Goal: Task Accomplishment & Management: Manage account settings

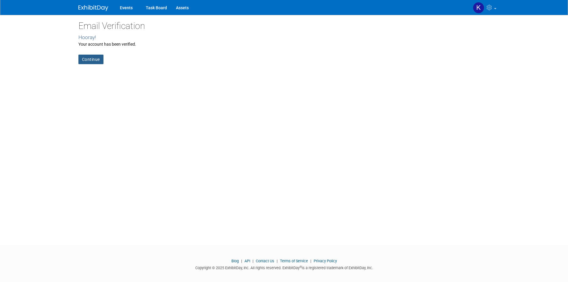
click at [92, 60] on link "Continue" at bounding box center [90, 60] width 25 height 10
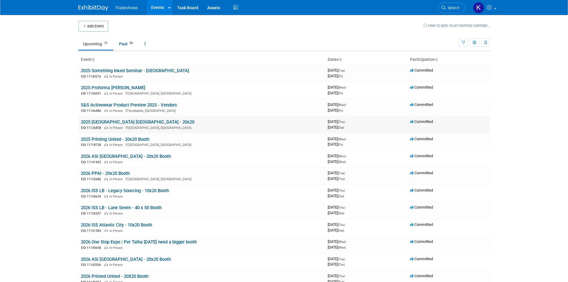
click at [111, 120] on link "2025 [GEOGRAPHIC_DATA] [GEOGRAPHIC_DATA] - 20x20" at bounding box center [138, 121] width 114 height 5
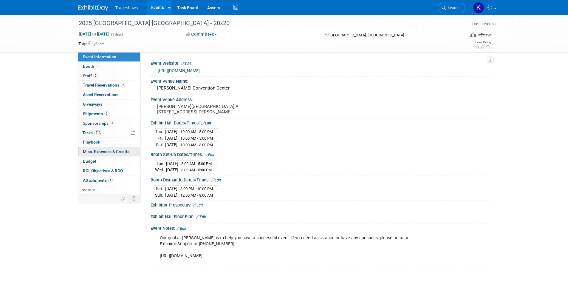
click at [96, 152] on span "Misc. Expenses & Credits 0" at bounding box center [106, 151] width 46 height 5
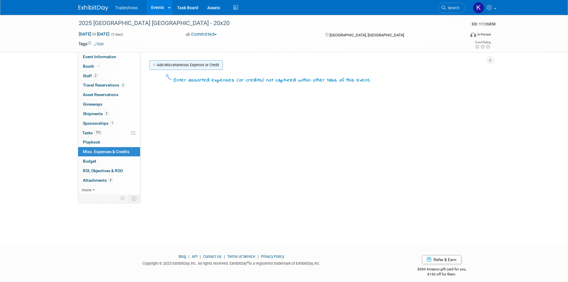
click at [174, 68] on link "Add Miscellaneous Expense or Credit" at bounding box center [185, 65] width 73 height 10
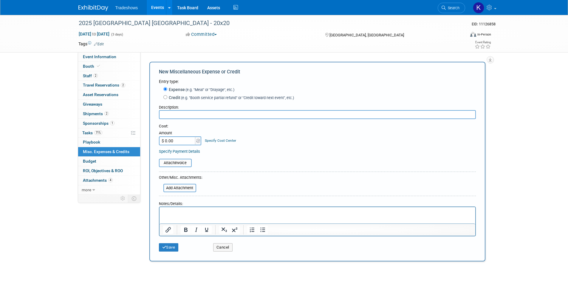
paste input "2025 Impressions Expo Dallas"
type input "2025 Impressions Expo Dallas"
click at [175, 141] on input "$ 0.00" at bounding box center [177, 140] width 37 height 9
type input "$ 21,527.27"
click at [180, 165] on input "file" at bounding box center [155, 162] width 71 height 7
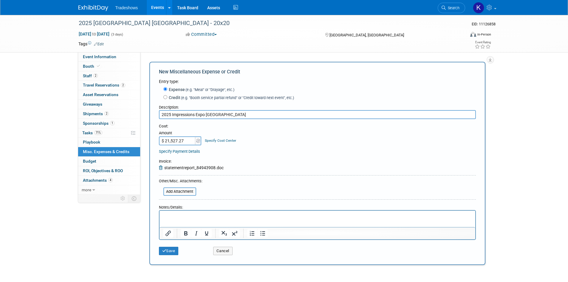
click at [178, 214] on p "Rich Text Area. Press ALT-0 for help." at bounding box center [317, 216] width 309 height 6
click at [166, 219] on html "2025 Impressions Expo Dallas" at bounding box center [316, 214] width 315 height 8
click at [232, 216] on p "2025 Impressions Expo Dallas" at bounding box center [317, 216] width 309 height 6
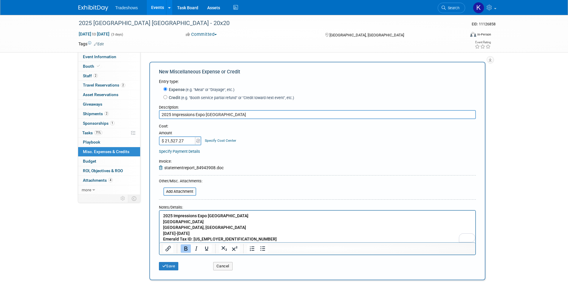
click at [221, 117] on input "2025 Impressions Expo Dallas" at bounding box center [317, 114] width 317 height 9
drag, startPoint x: 216, startPoint y: 115, endPoint x: 219, endPoint y: 114, distance: 3.4
click at [217, 115] on input "2025 Impressions Expo Dallas 723639-1932" at bounding box center [317, 114] width 317 height 9
click at [220, 114] on input "2025 Impressions Expo Dallas 723639-1932" at bounding box center [317, 114] width 317 height 9
type input "2025 Impressions Expo Dallas Invoice 723639-1932"
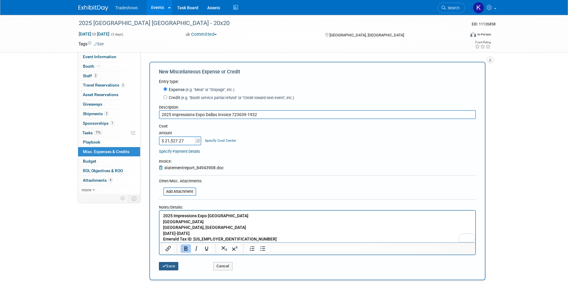
click at [169, 264] on button "Save" at bounding box center [169, 266] width 20 height 8
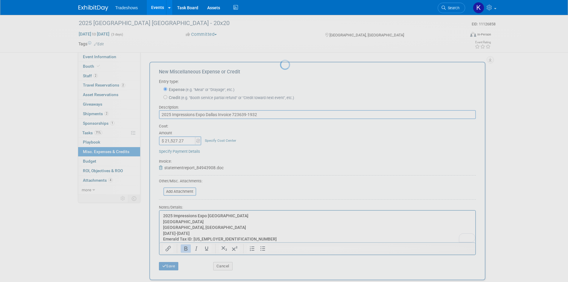
scroll to position [5, 0]
